Goal: Information Seeking & Learning: Learn about a topic

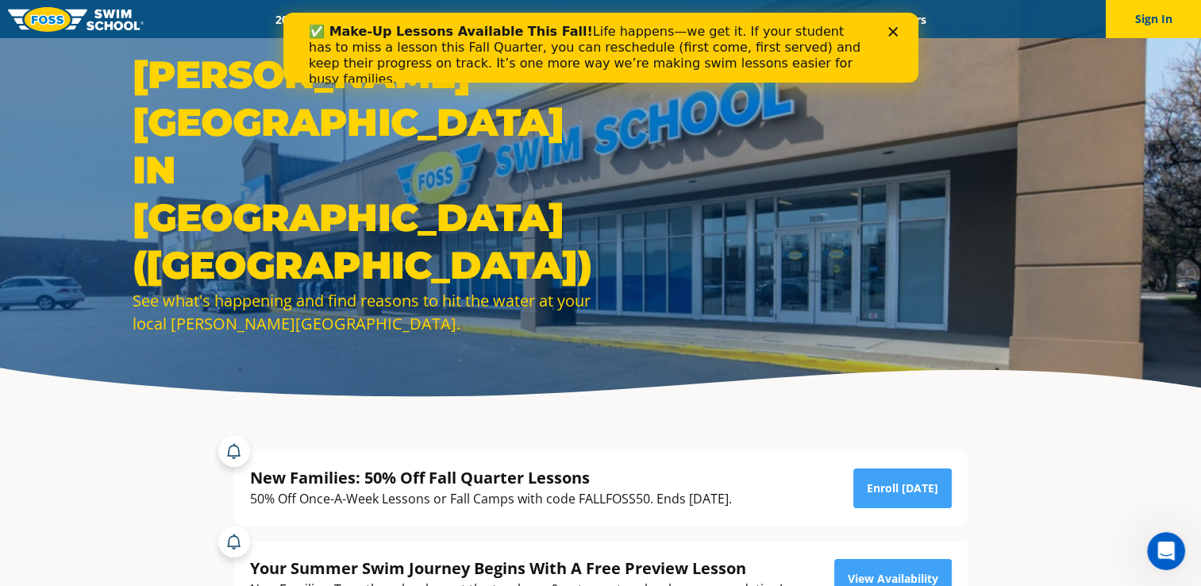
click at [895, 33] on icon "Close" at bounding box center [893, 32] width 10 height 10
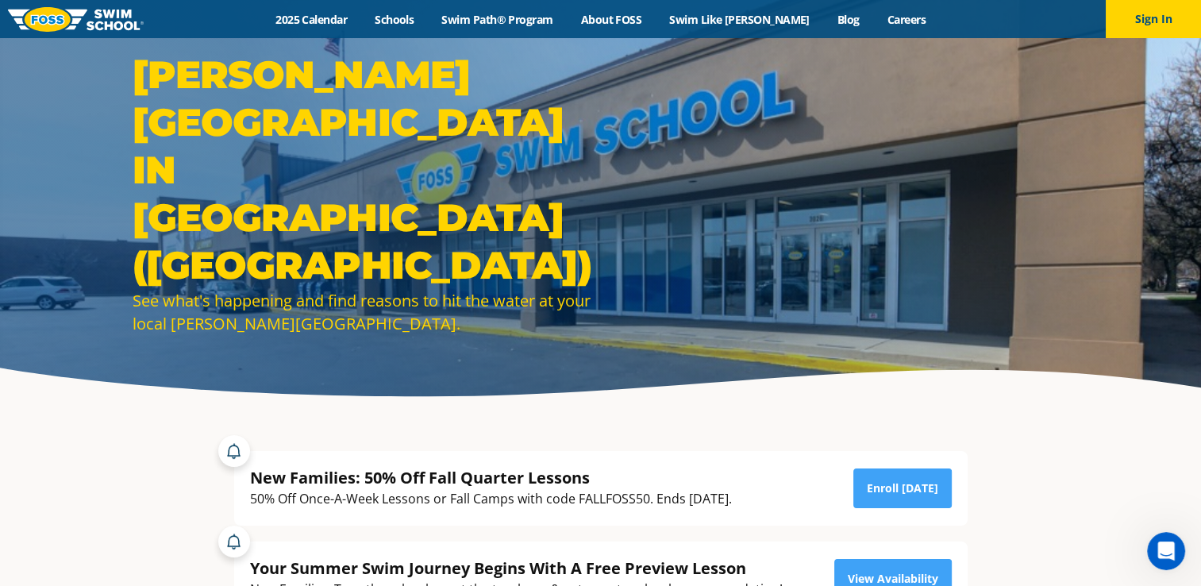
click at [40, 14] on img at bounding box center [76, 19] width 136 height 25
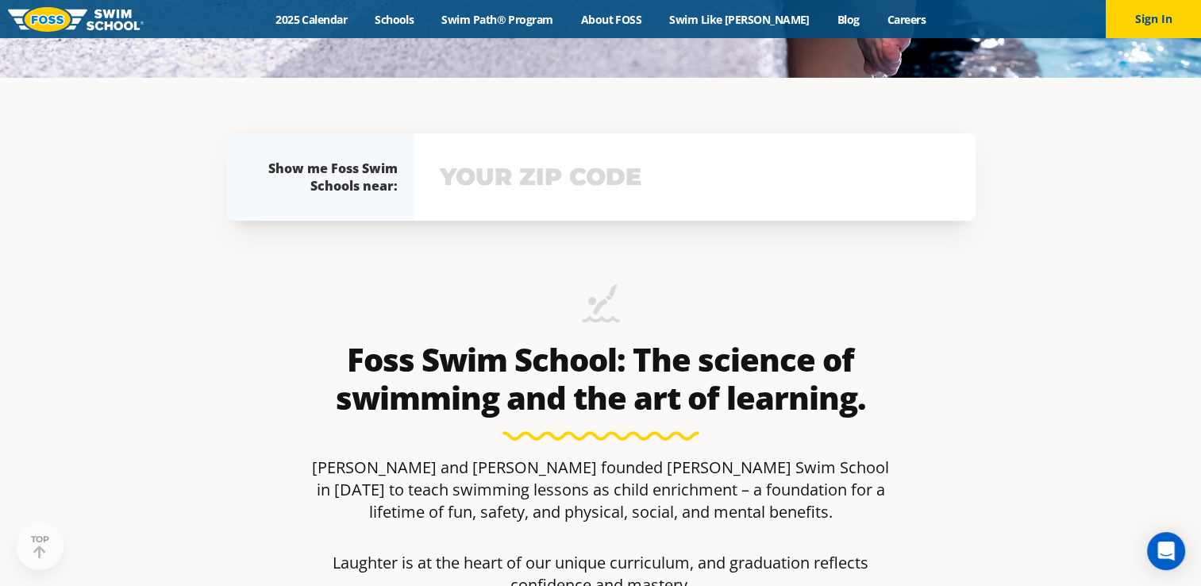
scroll to position [556, 0]
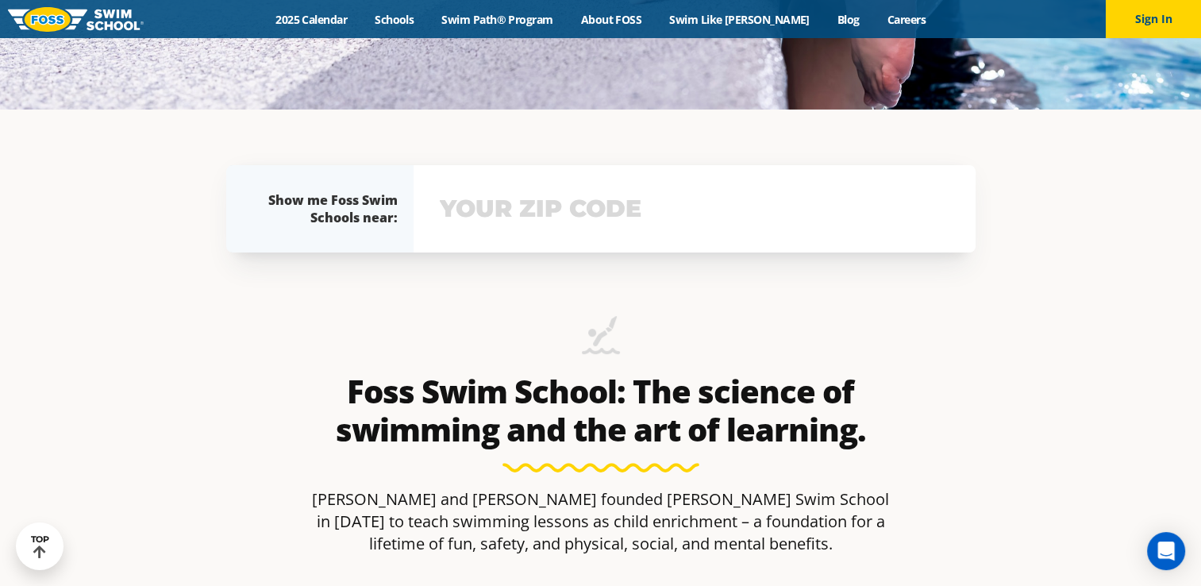
click at [515, 186] on div "View school & class schedule" at bounding box center [695, 208] width 562 height 87
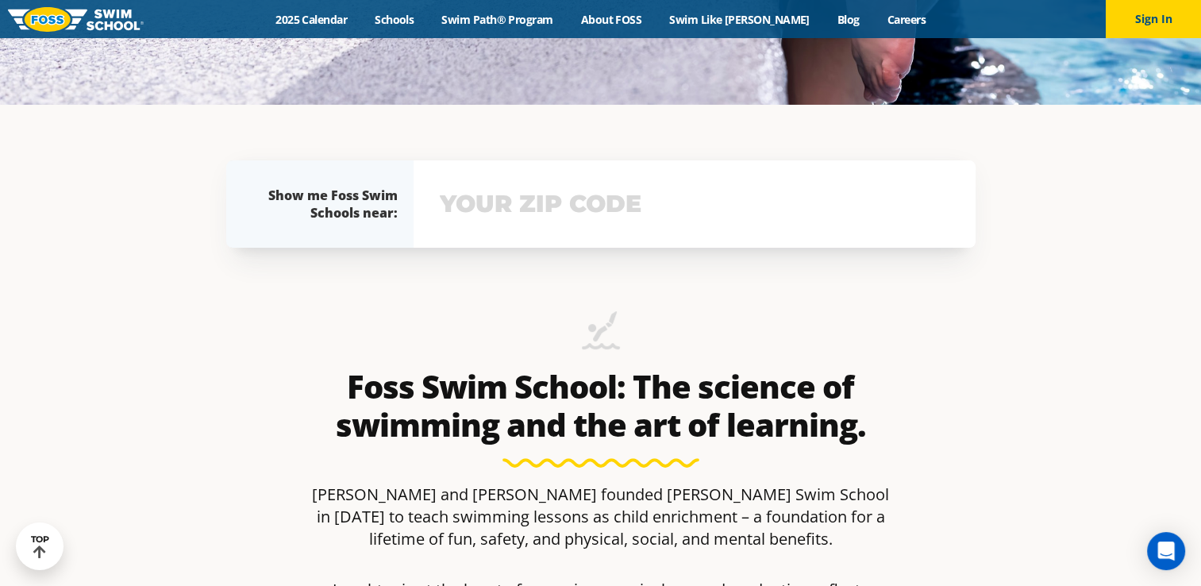
click at [515, 186] on input "text" at bounding box center [695, 204] width 518 height 46
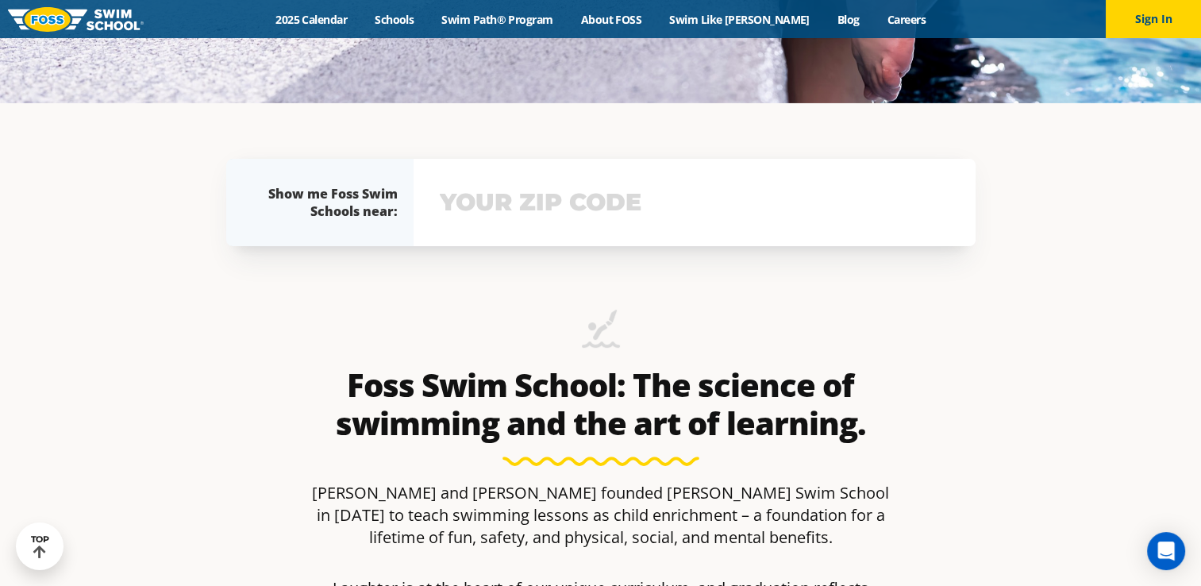
scroll to position [562, 0]
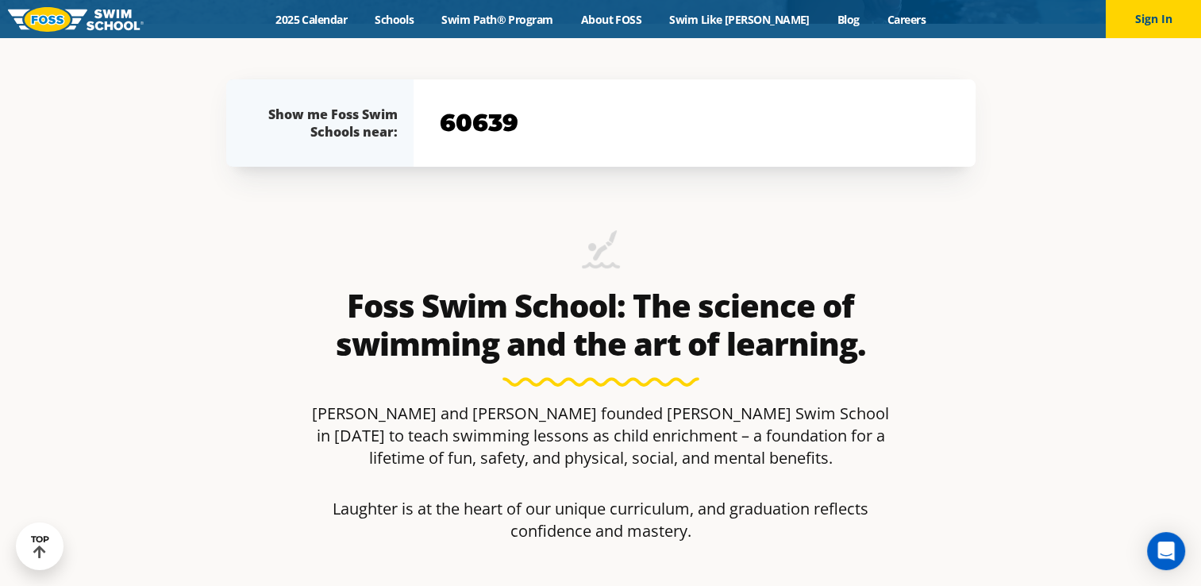
type input "60639"
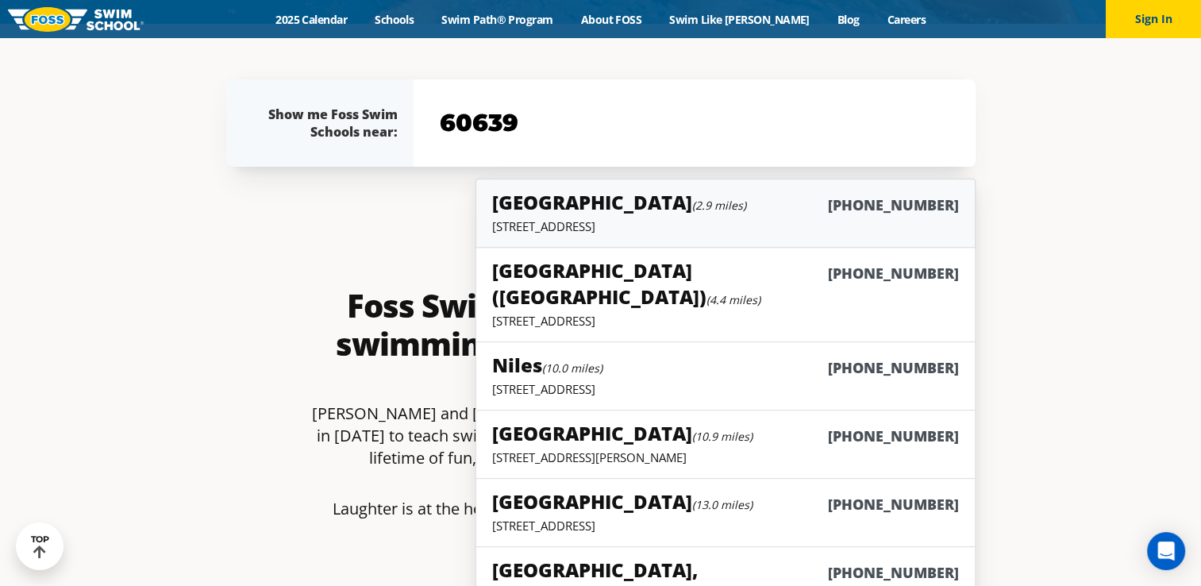
click at [854, 211] on div "Elmwood Park (2.9 miles) (708) 695-8100" at bounding box center [725, 203] width 466 height 29
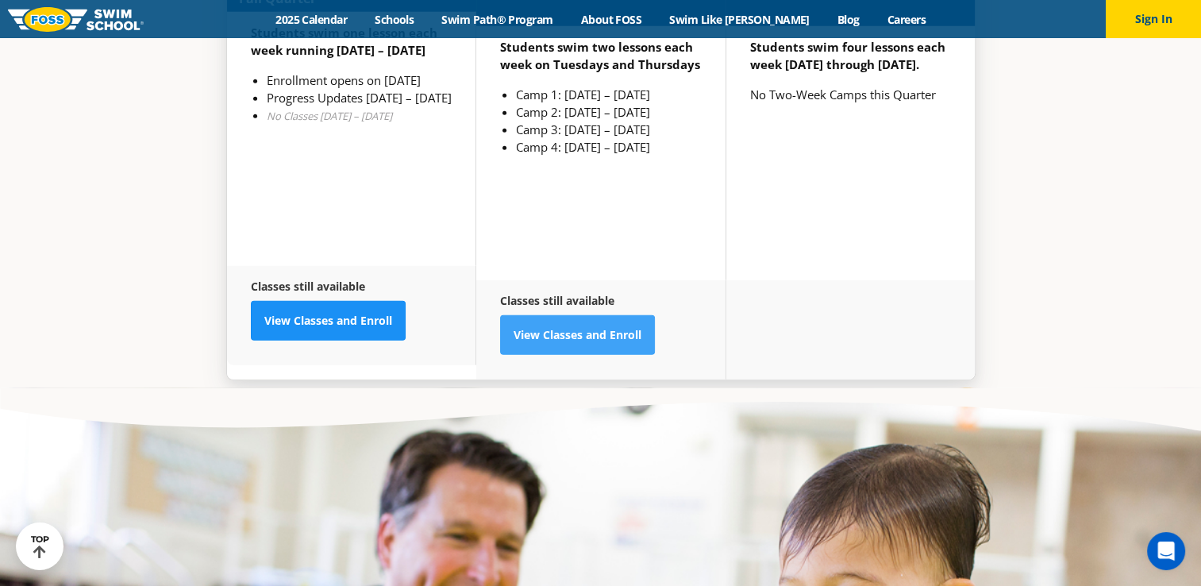
scroll to position [4288, 0]
click at [305, 302] on link "View Classes and Enroll" at bounding box center [328, 322] width 155 height 40
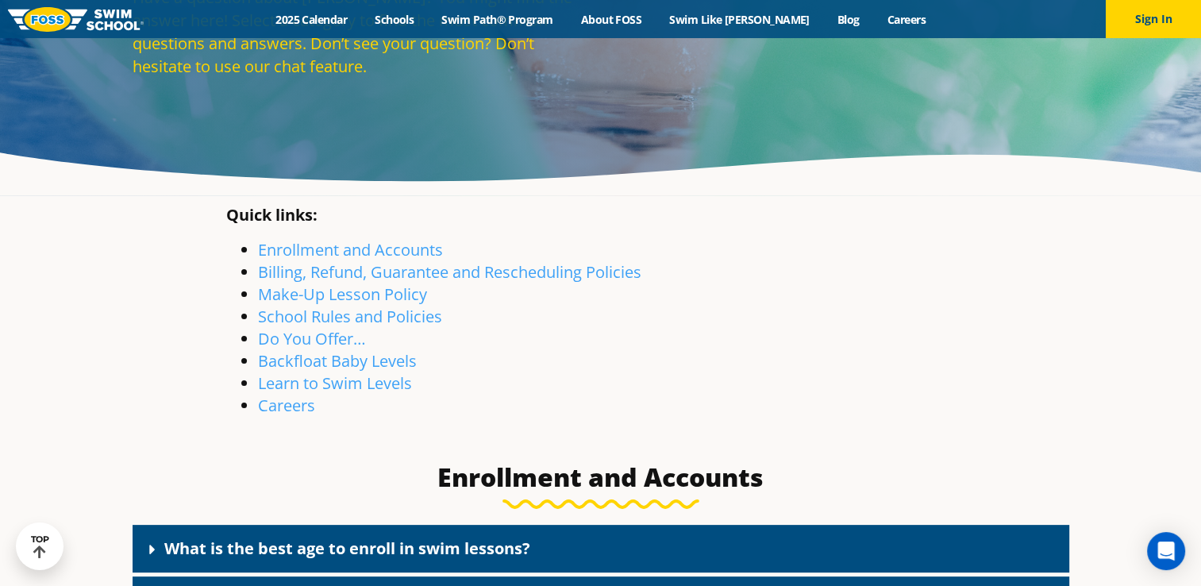
scroll to position [397, 0]
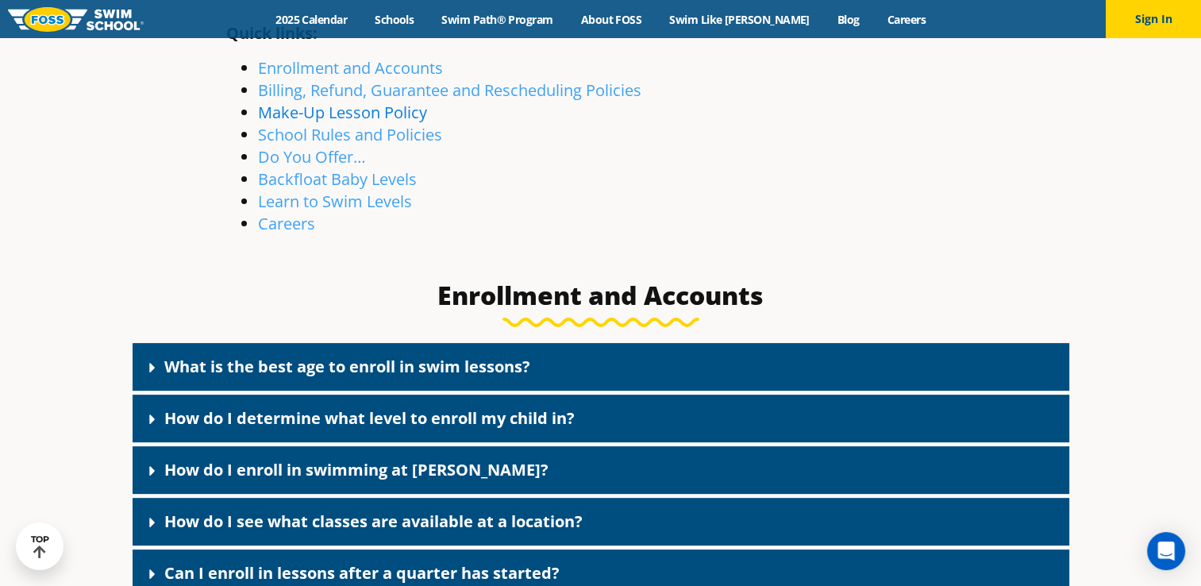
click at [378, 119] on link "Make-Up Lesson Policy" at bounding box center [342, 112] width 169 height 21
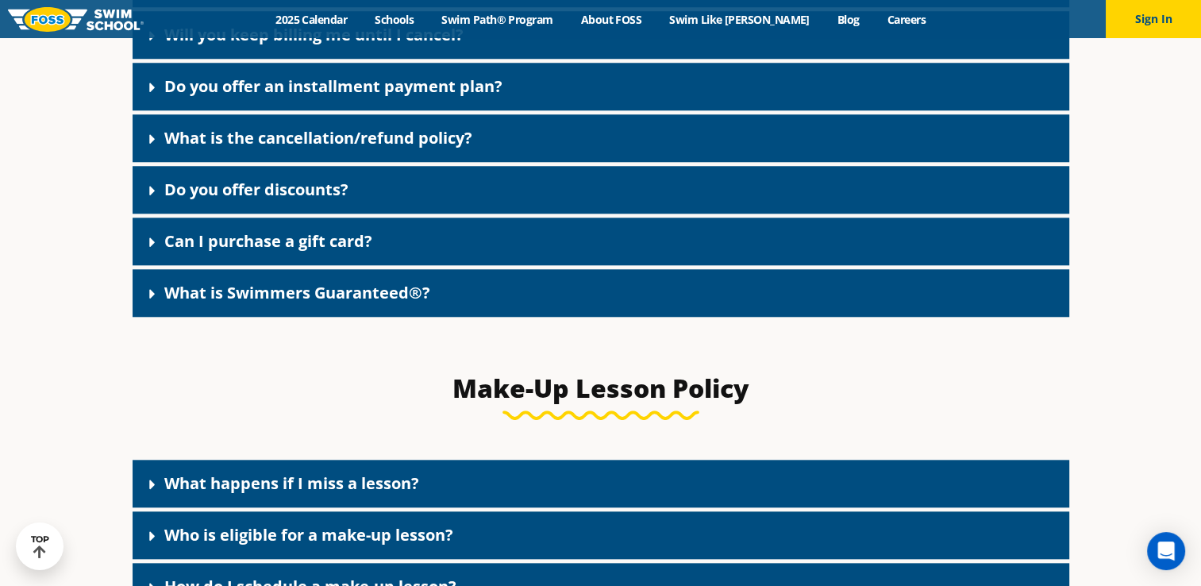
scroll to position [1782, 0]
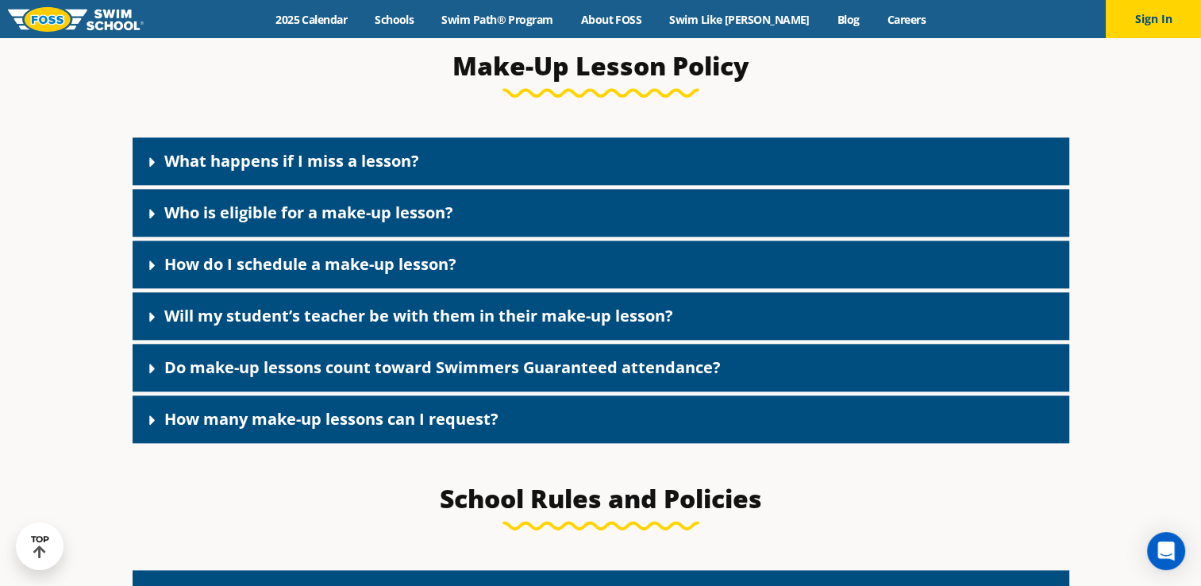
click at [395, 172] on link "What happens if I miss a lesson?" at bounding box center [291, 160] width 255 height 21
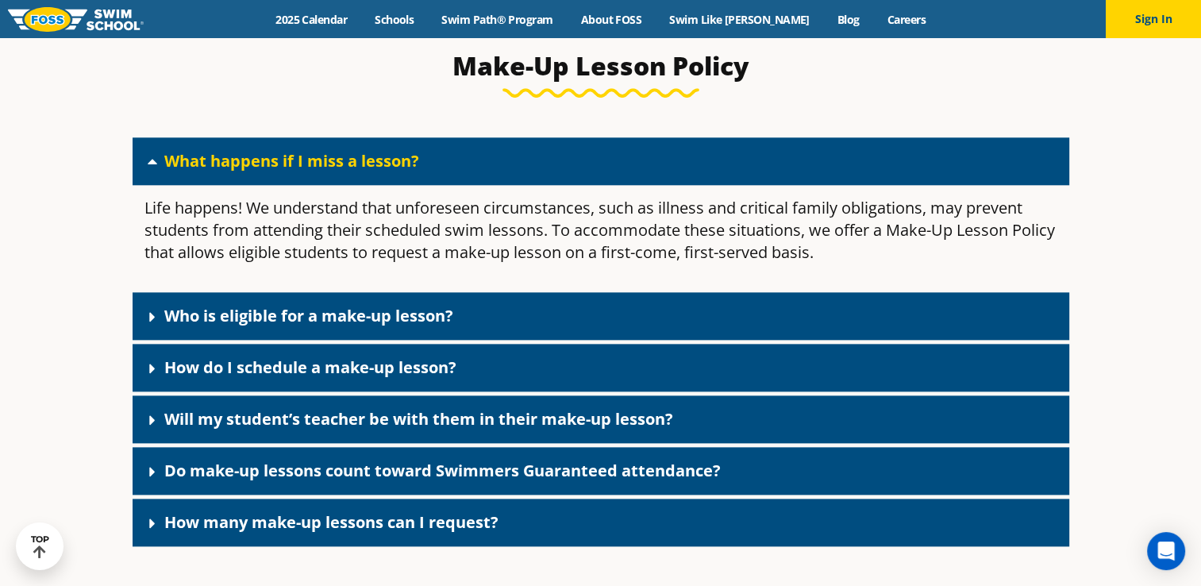
click at [370, 323] on link "Who is eligible for a make-up lesson?" at bounding box center [308, 315] width 289 height 21
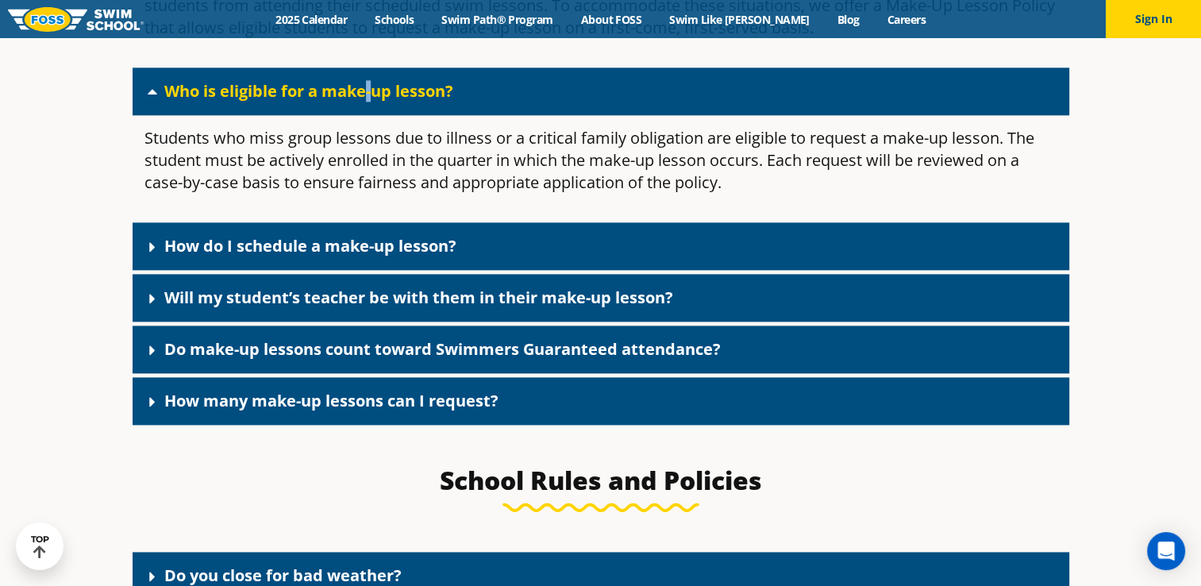
scroll to position [2020, 0]
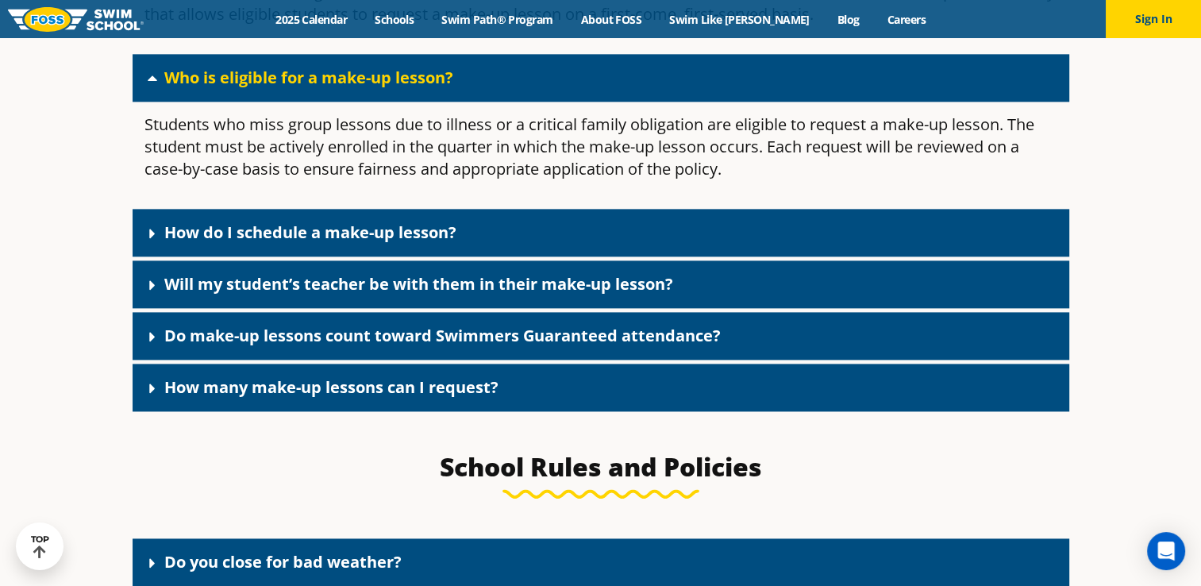
click at [383, 243] on link "How do I schedule a make-up lesson?" at bounding box center [310, 232] width 292 height 21
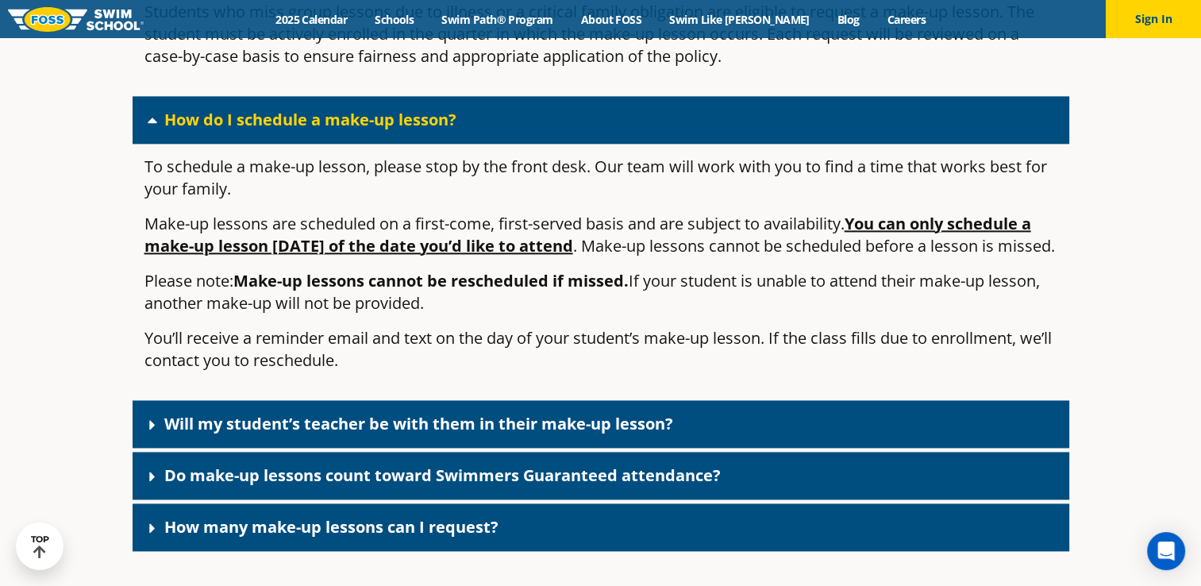
scroll to position [2338, 0]
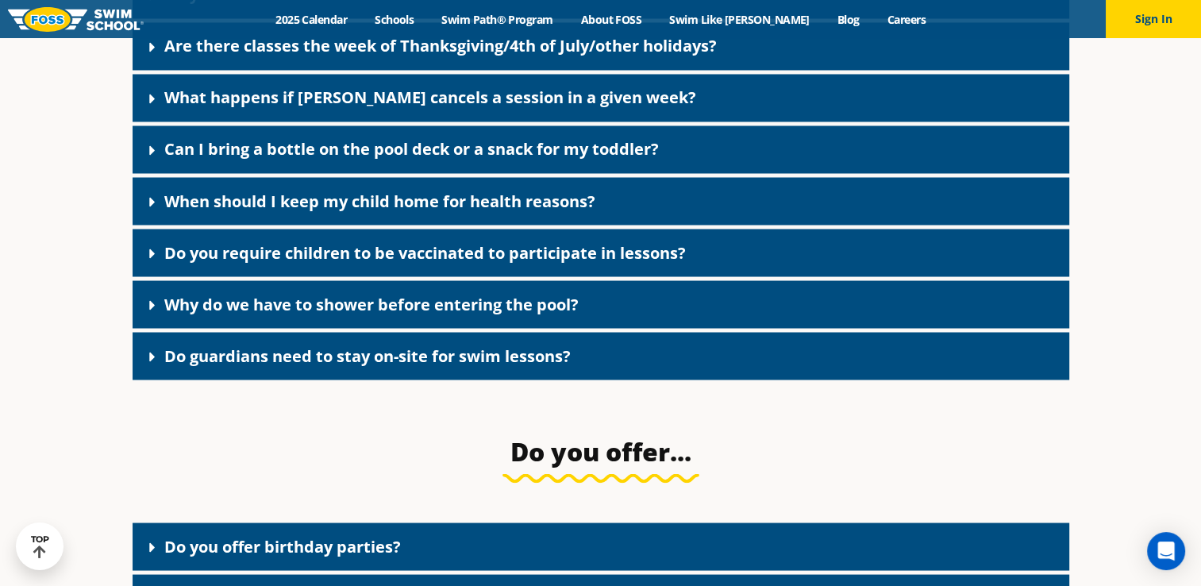
scroll to position [3211, 0]
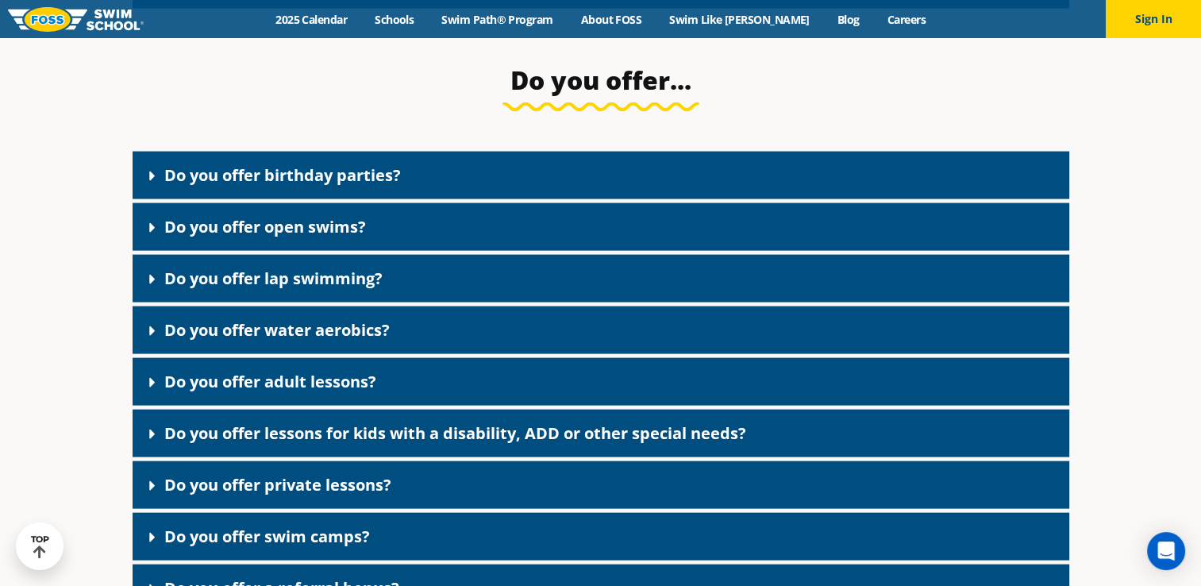
click at [405, 199] on div "Do you offer birthday parties?" at bounding box center [601, 176] width 937 height 48
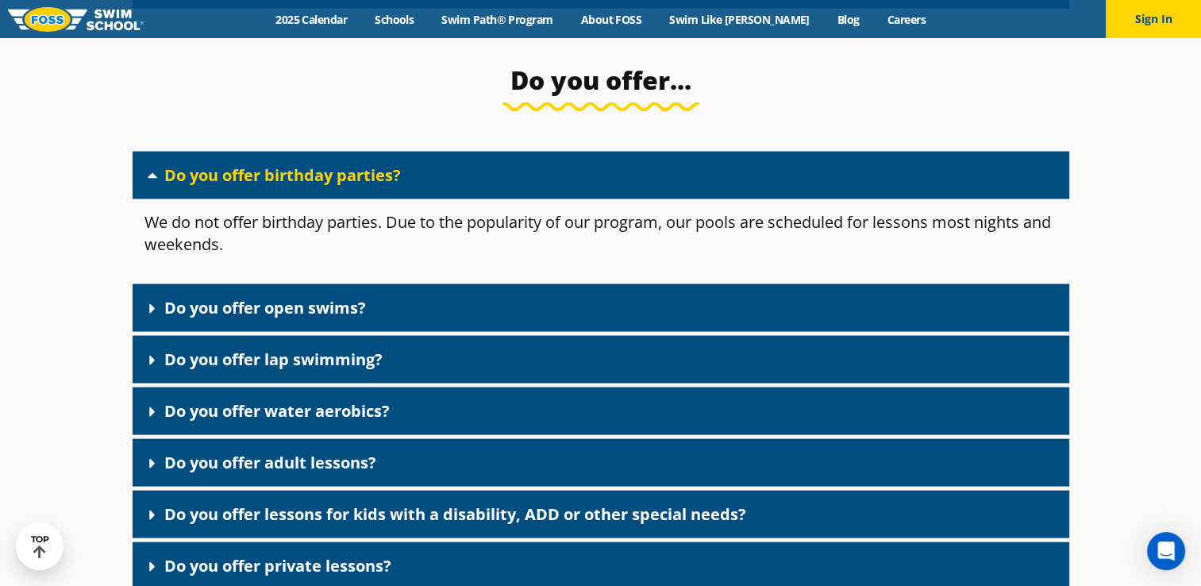
click at [363, 332] on div "Do you offer open swims?" at bounding box center [601, 308] width 937 height 48
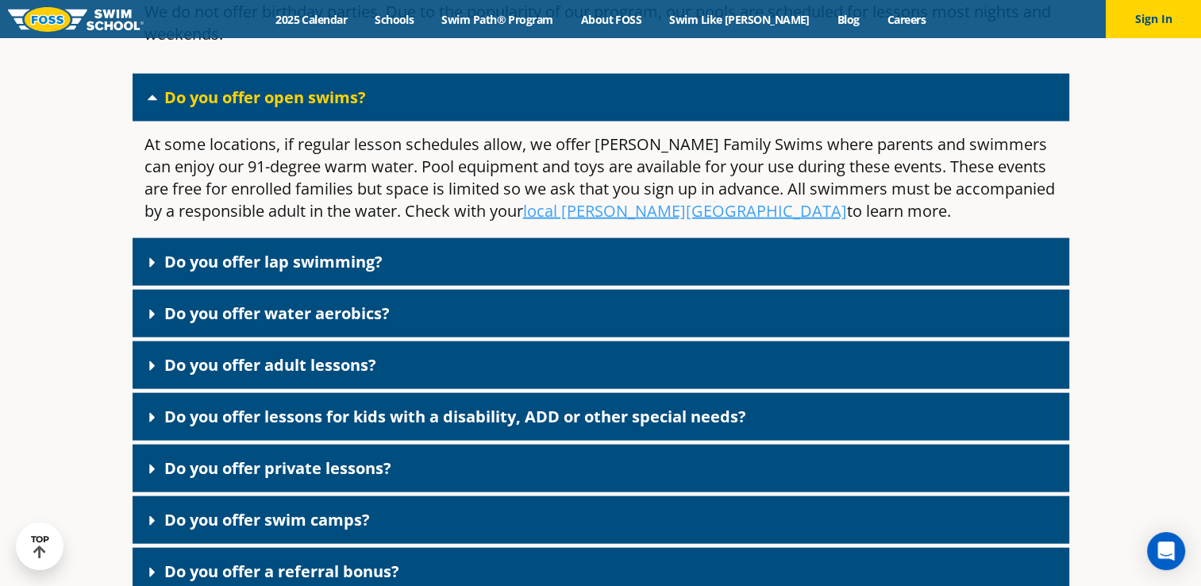
scroll to position [3449, 0]
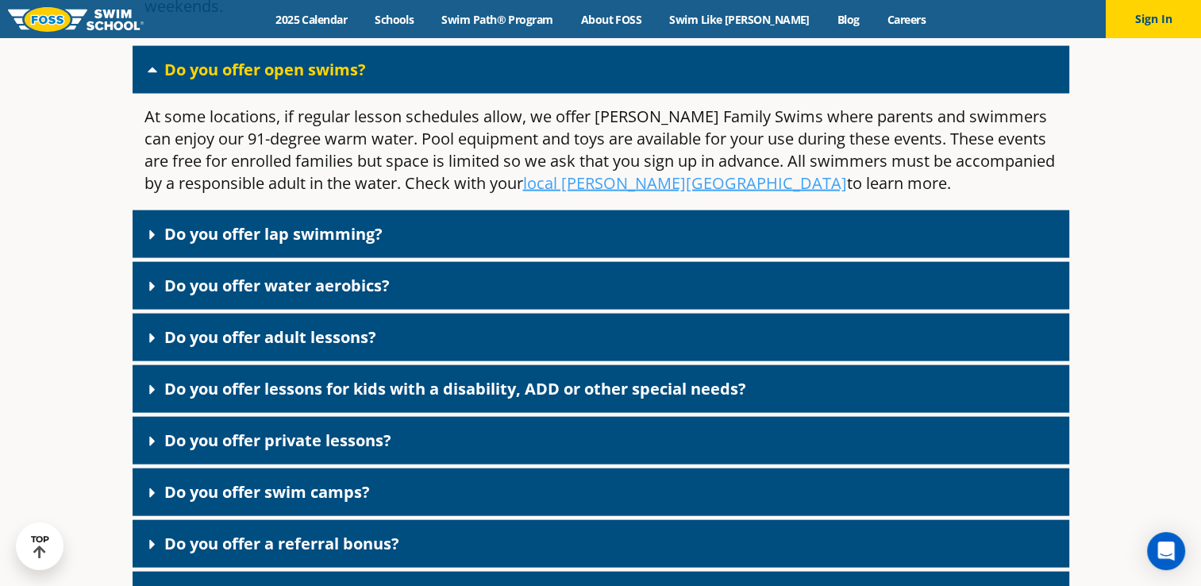
click at [411, 399] on link "Do you offer lessons for kids with a disability, ADD or other special needs?" at bounding box center [455, 388] width 582 height 21
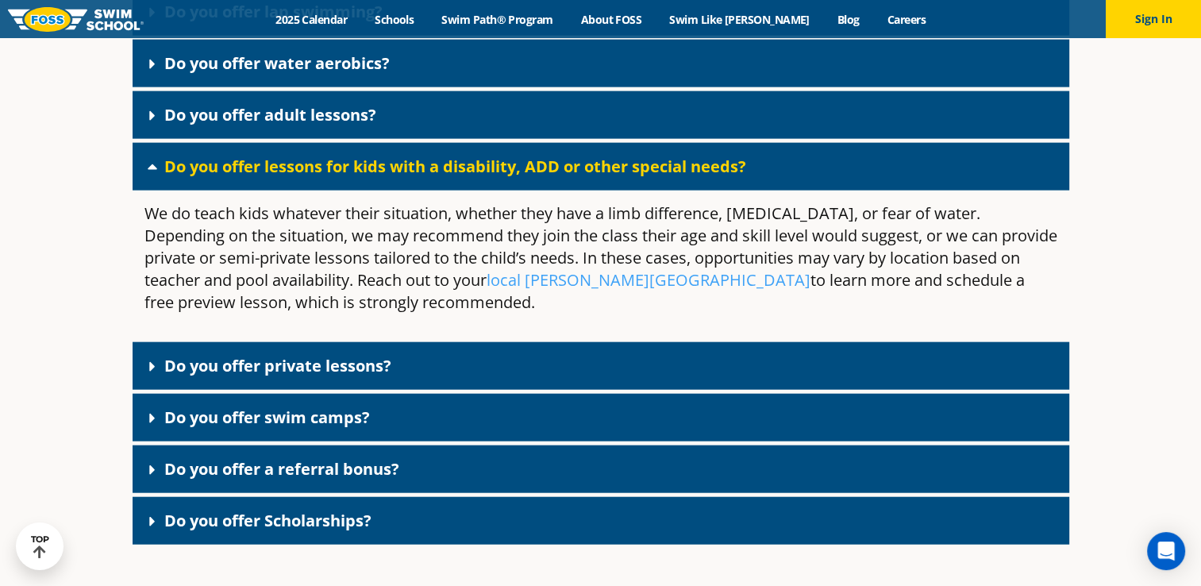
scroll to position [3767, 0]
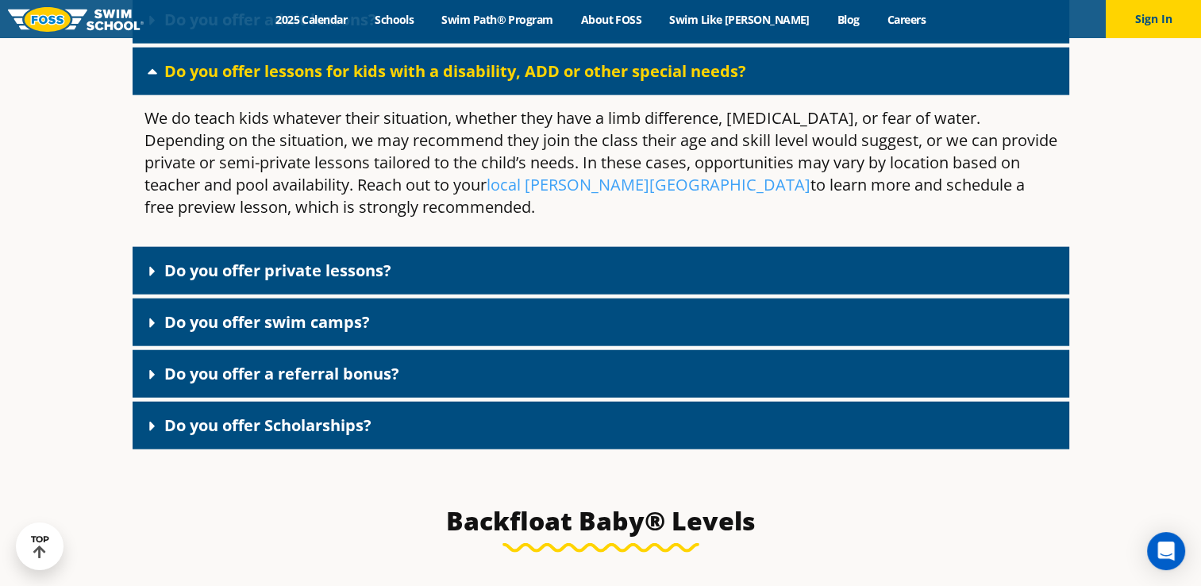
click at [403, 346] on div "Do you offer swim camps?" at bounding box center [601, 323] width 937 height 48
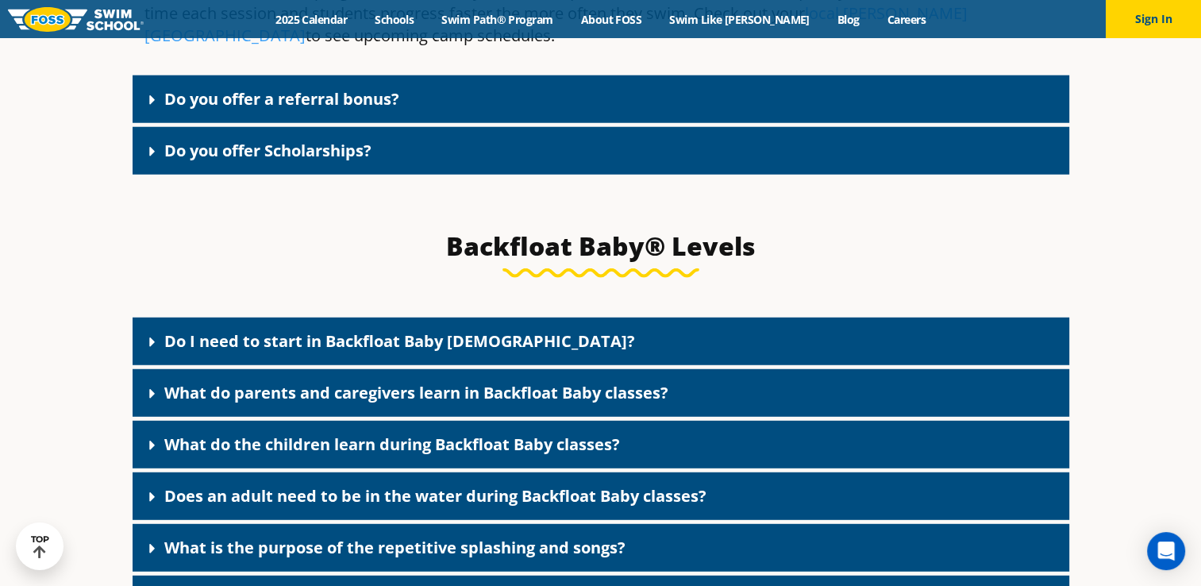
scroll to position [4243, 0]
